Goal: Navigation & Orientation: Find specific page/section

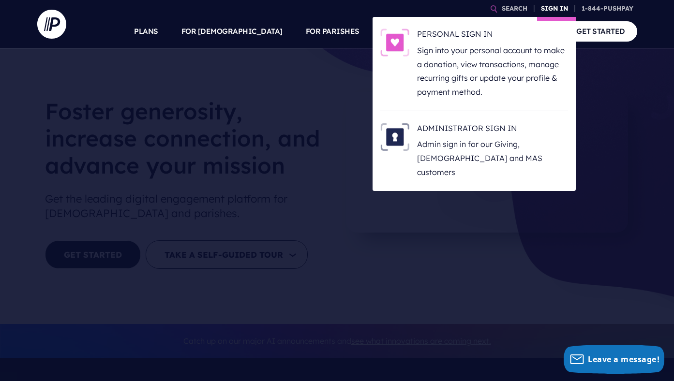
click at [554, 11] on link "SIGN IN" at bounding box center [554, 8] width 35 height 17
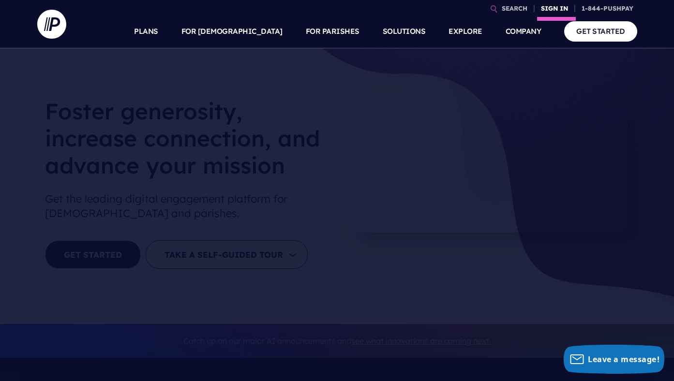
click at [553, 5] on link "SIGN IN" at bounding box center [554, 8] width 35 height 17
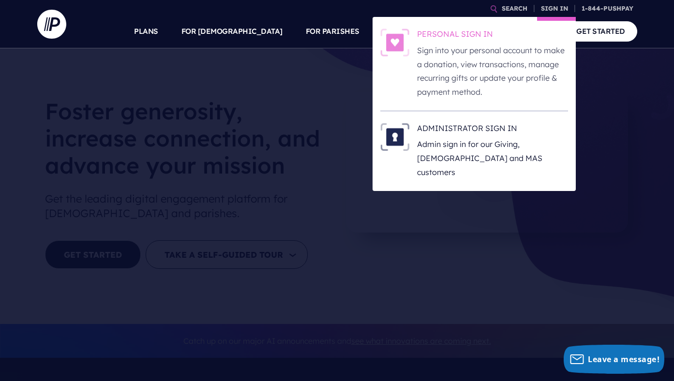
click at [433, 38] on h6 "PERSONAL SIGN IN" at bounding box center [492, 36] width 151 height 15
